Goal: Find specific page/section: Find specific page/section

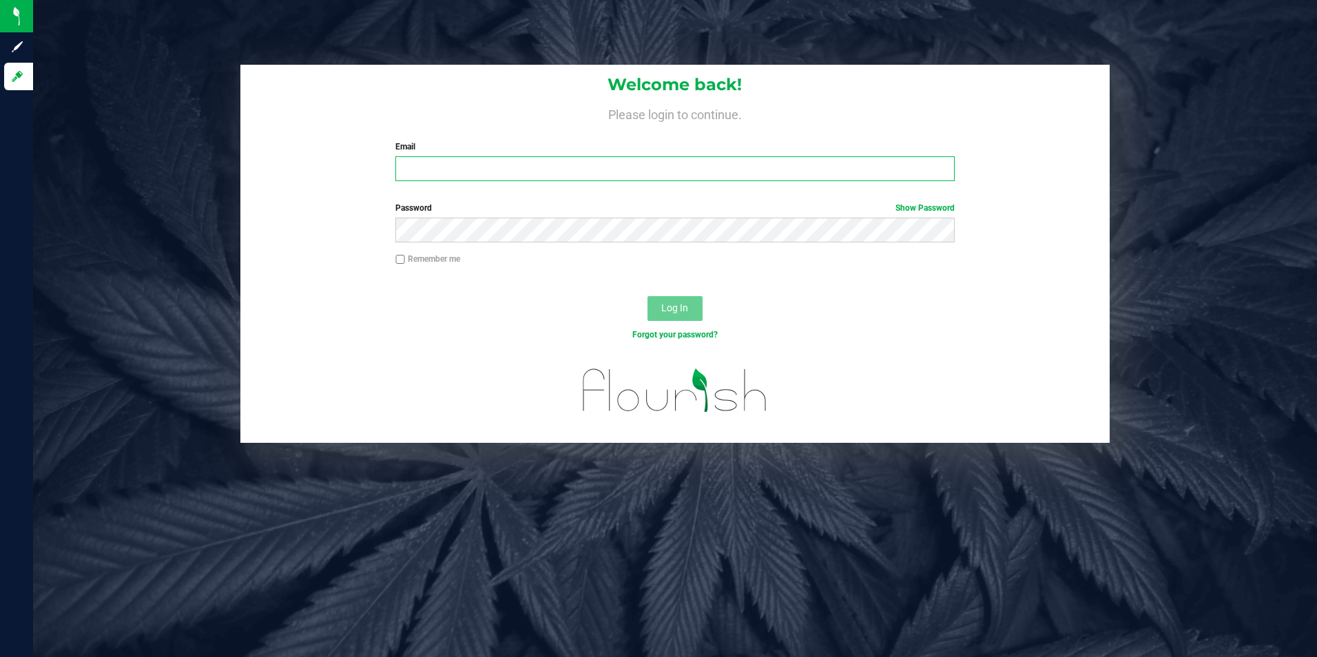
type input "[PERSON_NAME][EMAIL_ADDRESS][DOMAIN_NAME]"
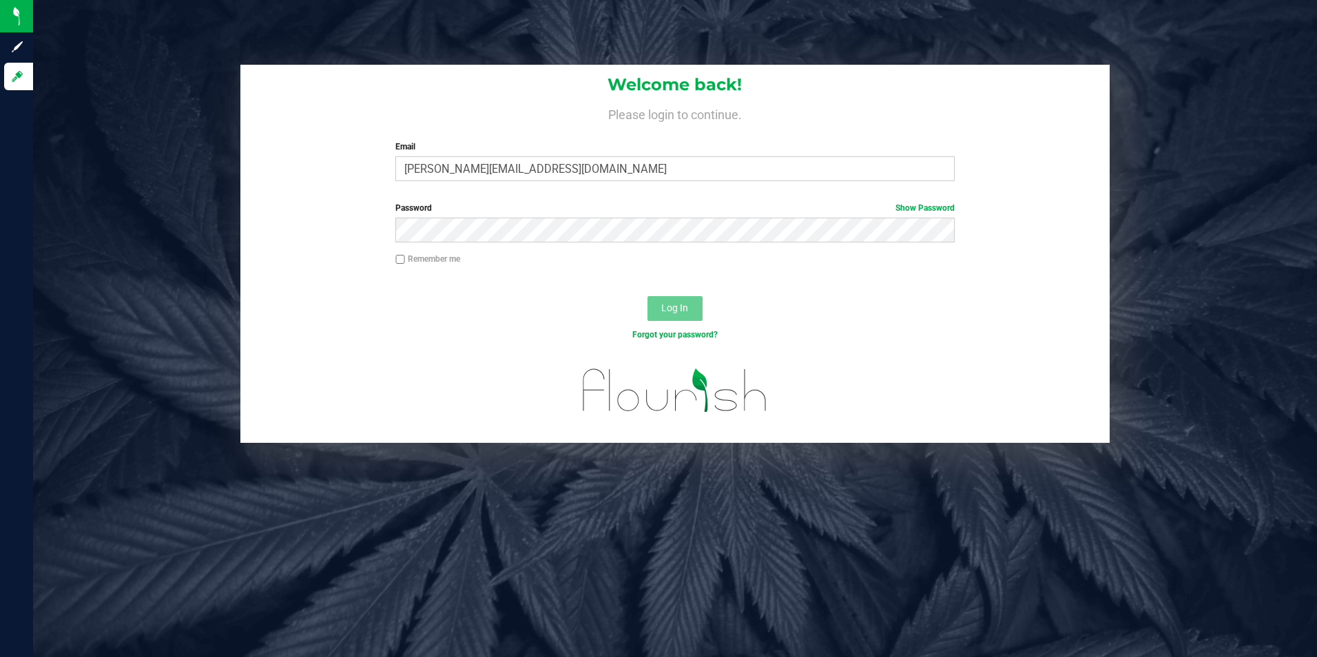
click at [668, 247] on div "Password Show Password" at bounding box center [675, 227] width 870 height 51
click at [667, 308] on span "Log In" at bounding box center [674, 307] width 27 height 11
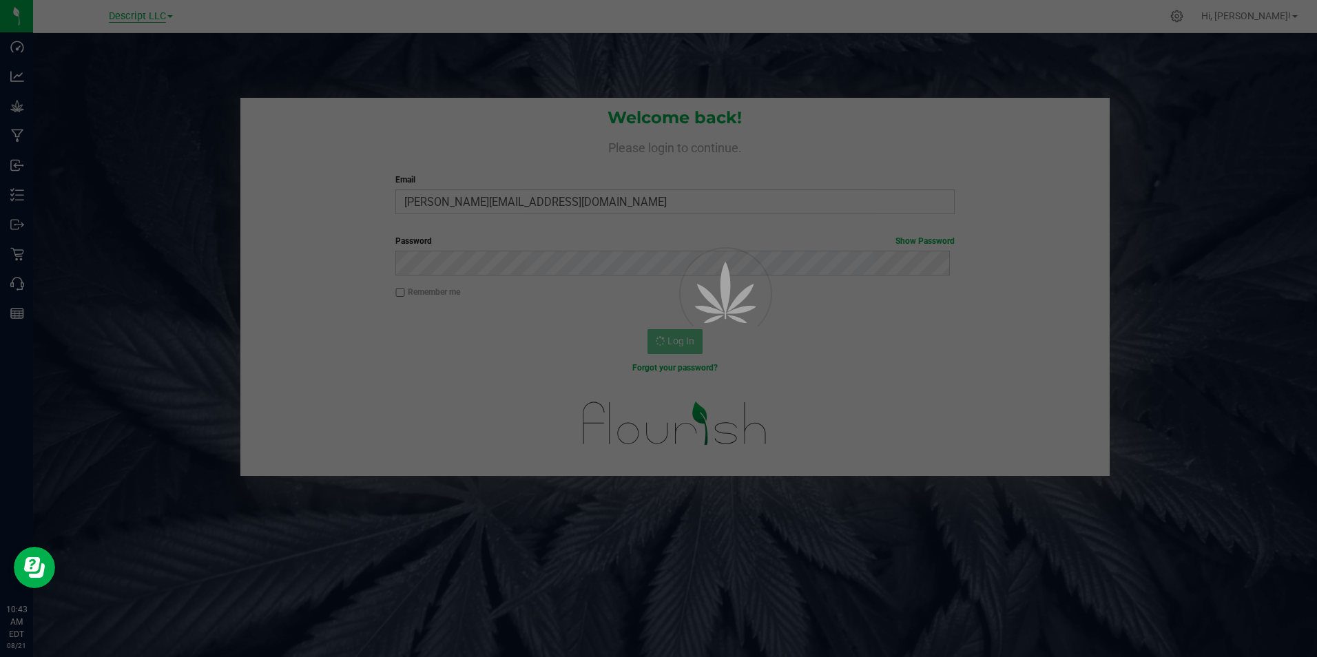
click at [152, 16] on div at bounding box center [658, 328] width 1317 height 657
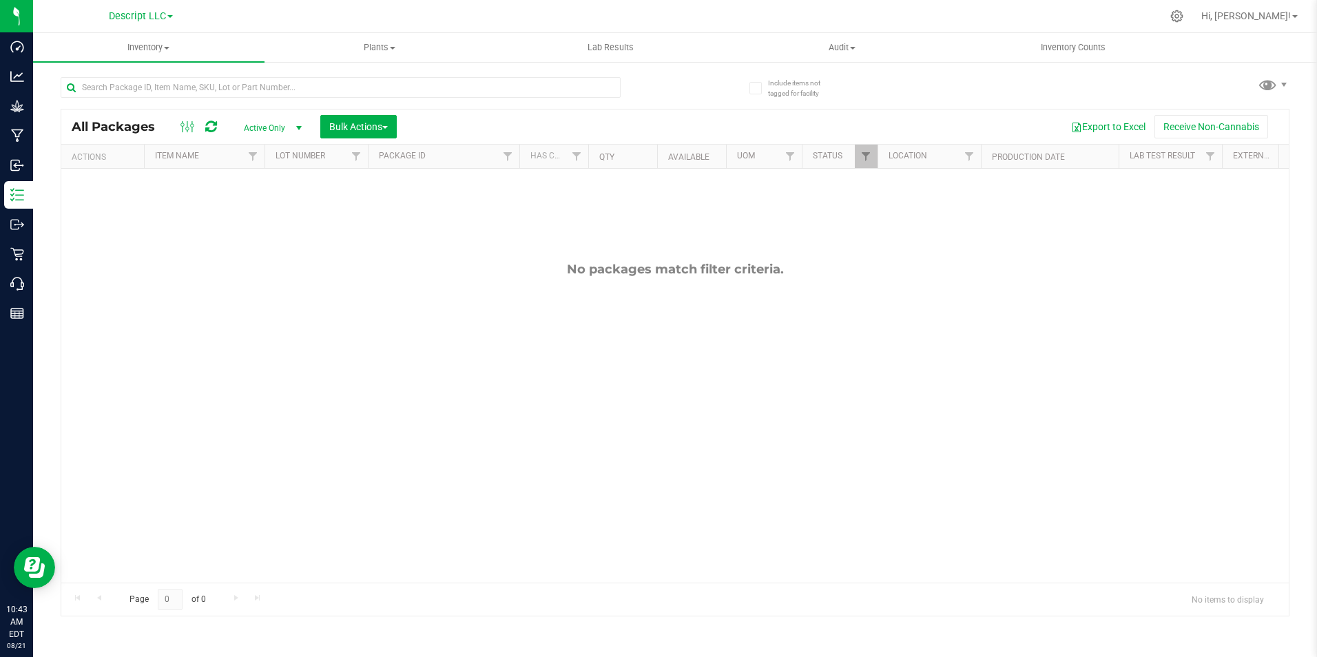
click at [167, 15] on link "Descript LLC" at bounding box center [141, 15] width 64 height 13
click at [196, 70] on link "Green [PERSON_NAME] Venture LLC. License#:OCM-PROC-24-000089" at bounding box center [140, 67] width 201 height 19
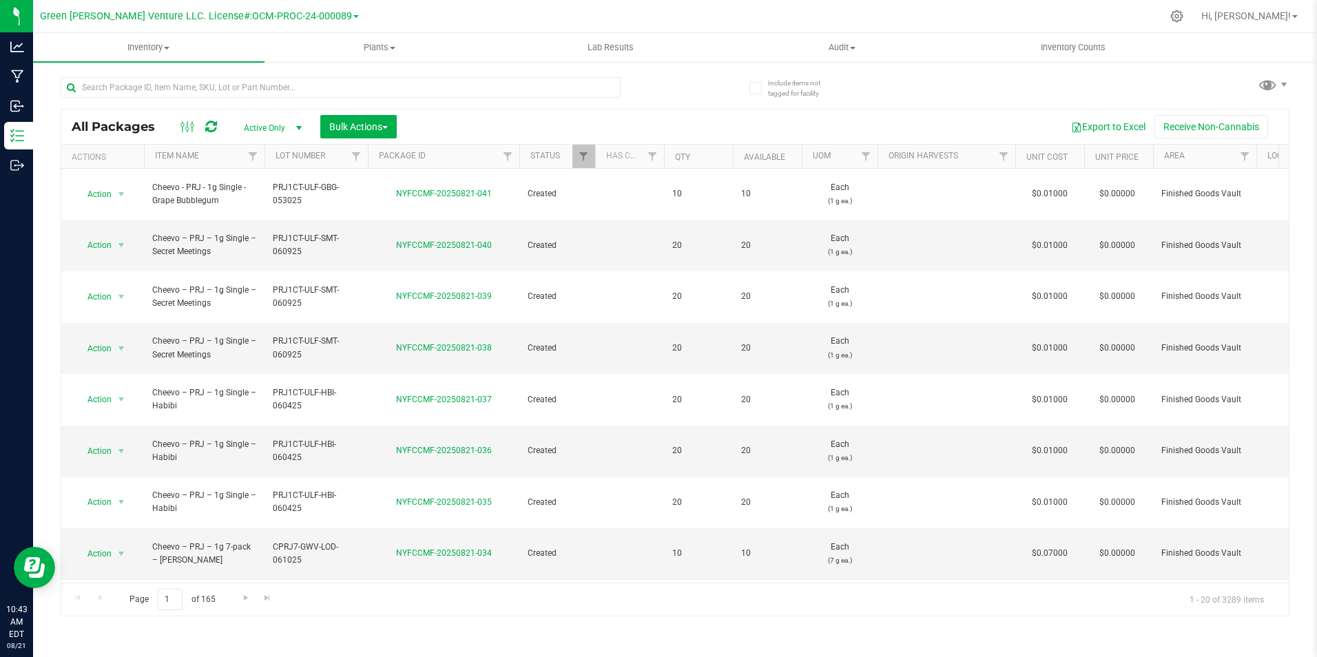
click at [665, 99] on div at bounding box center [368, 87] width 614 height 44
click at [1195, 18] on div at bounding box center [1177, 16] width 34 height 30
click at [1184, 15] on icon at bounding box center [1177, 16] width 14 height 14
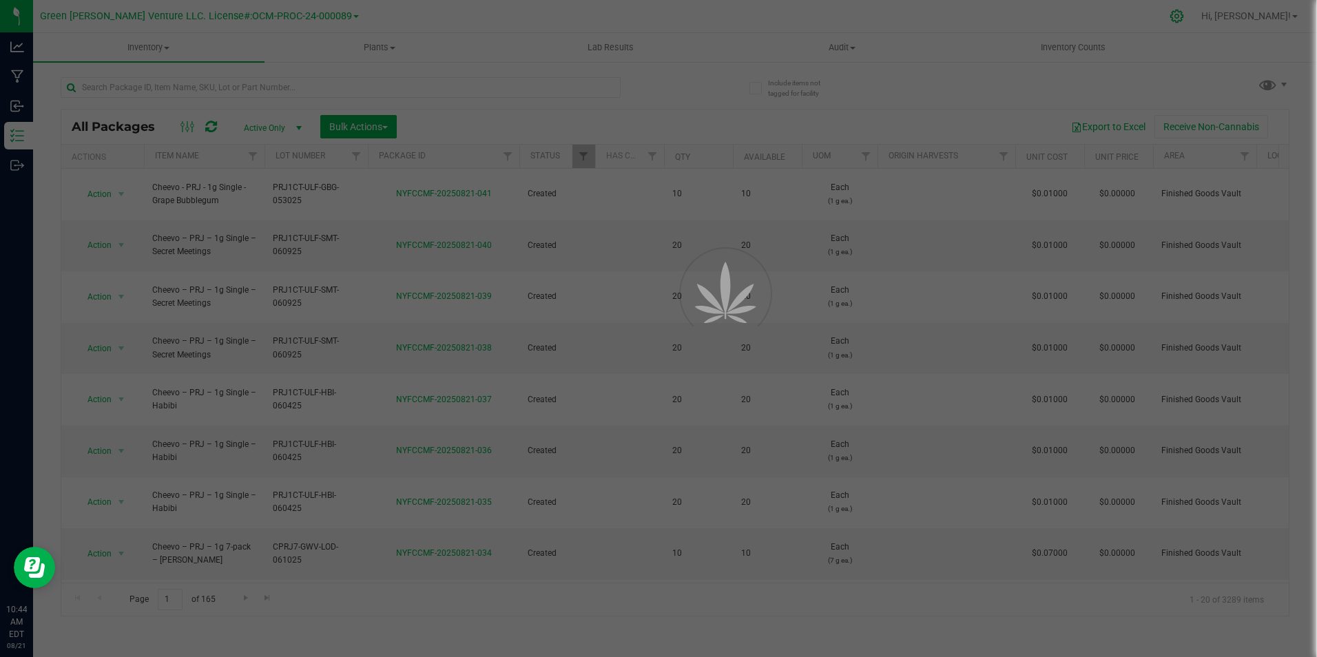
click at [1215, 15] on div at bounding box center [658, 328] width 1317 height 657
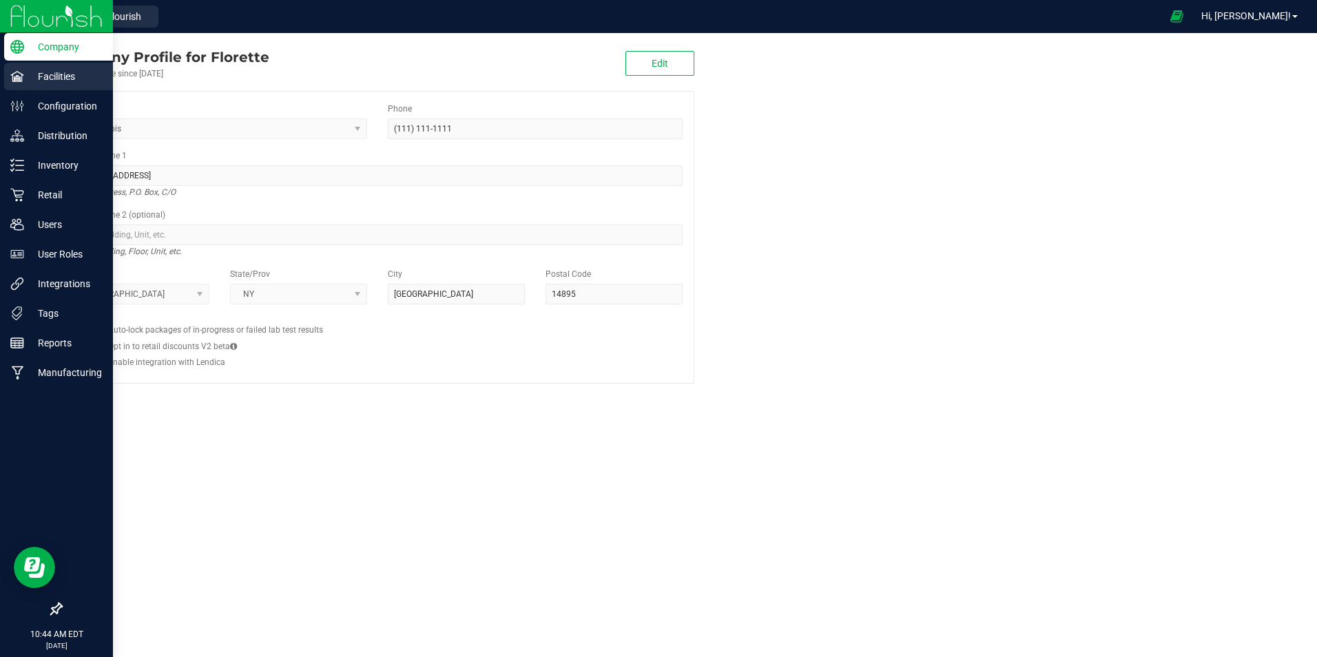
click at [71, 80] on p "Facilities" at bounding box center [65, 76] width 83 height 17
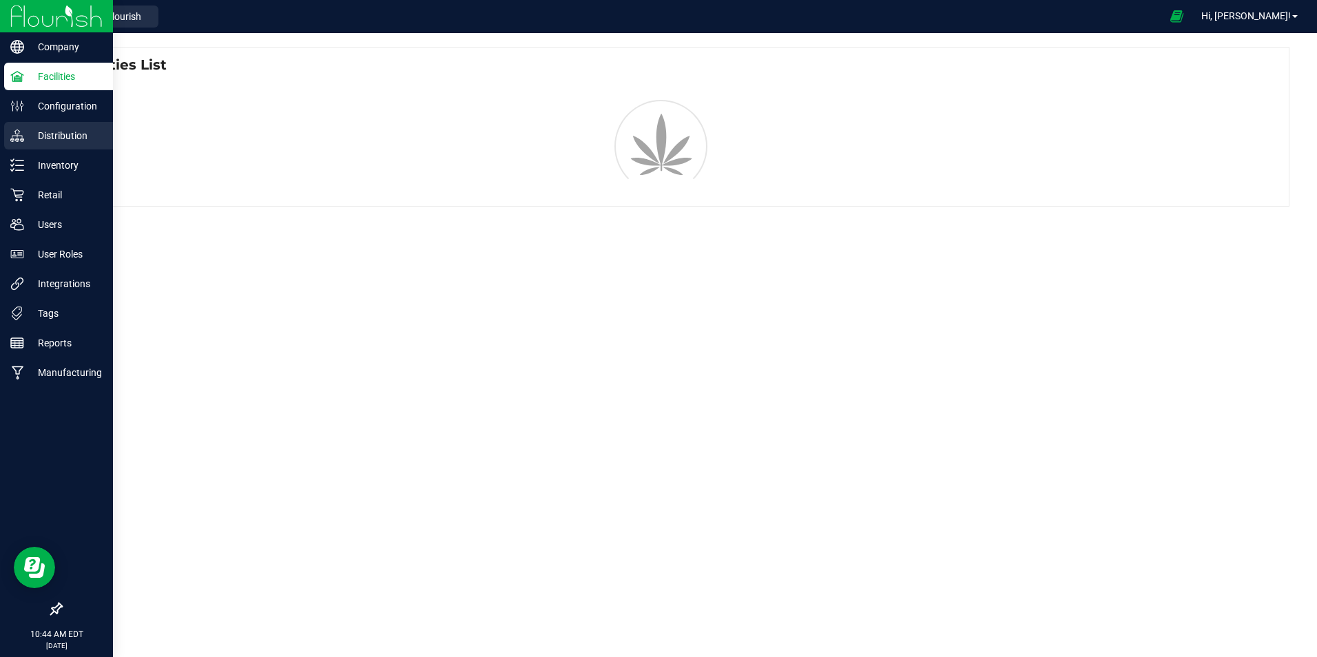
click at [61, 140] on p "Distribution" at bounding box center [65, 135] width 83 height 17
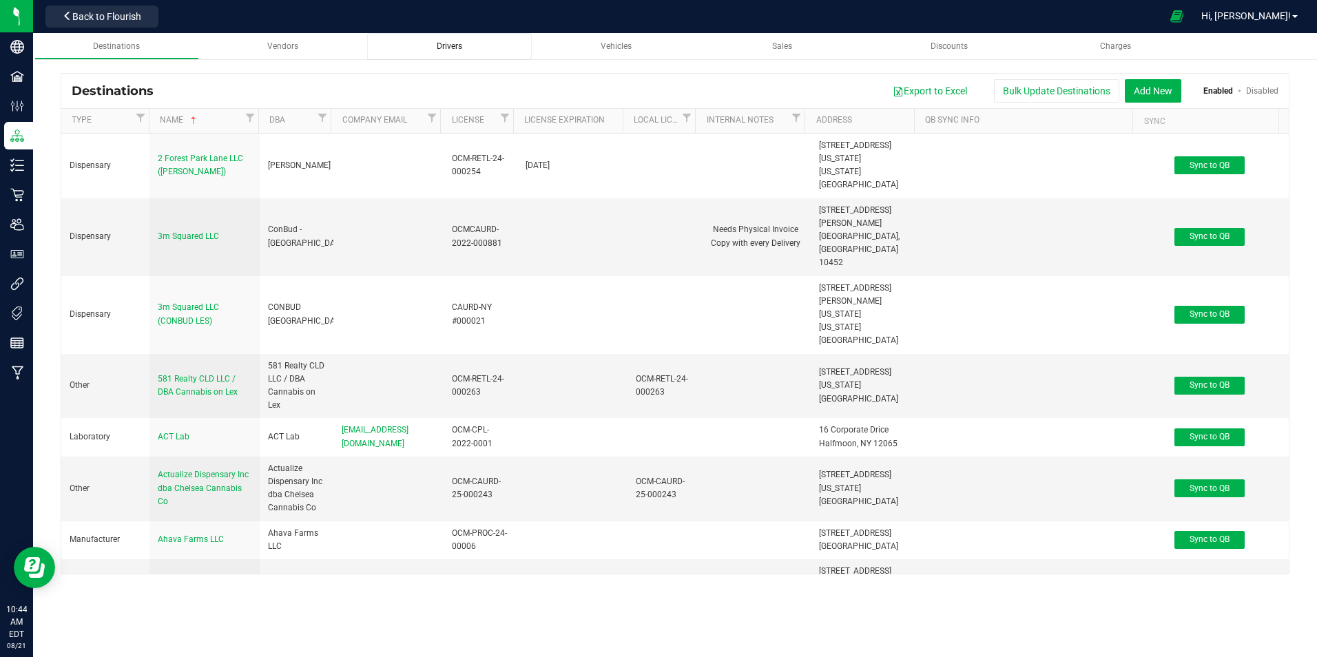
click at [412, 49] on div "Drivers" at bounding box center [449, 47] width 143 height 12
